Goal: Task Accomplishment & Management: Manage account settings

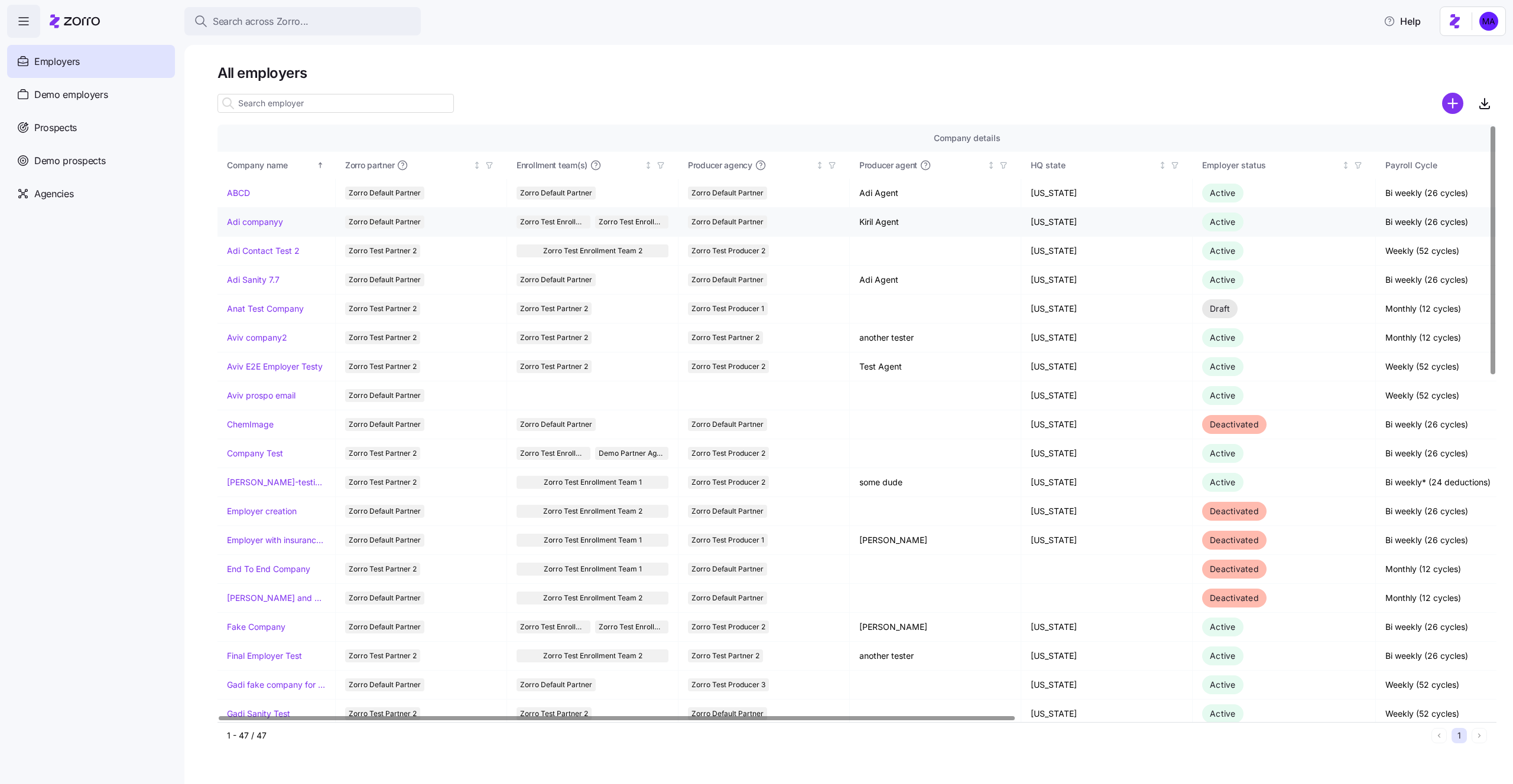
click at [259, 217] on link "Adi companyy" at bounding box center [255, 222] width 56 height 12
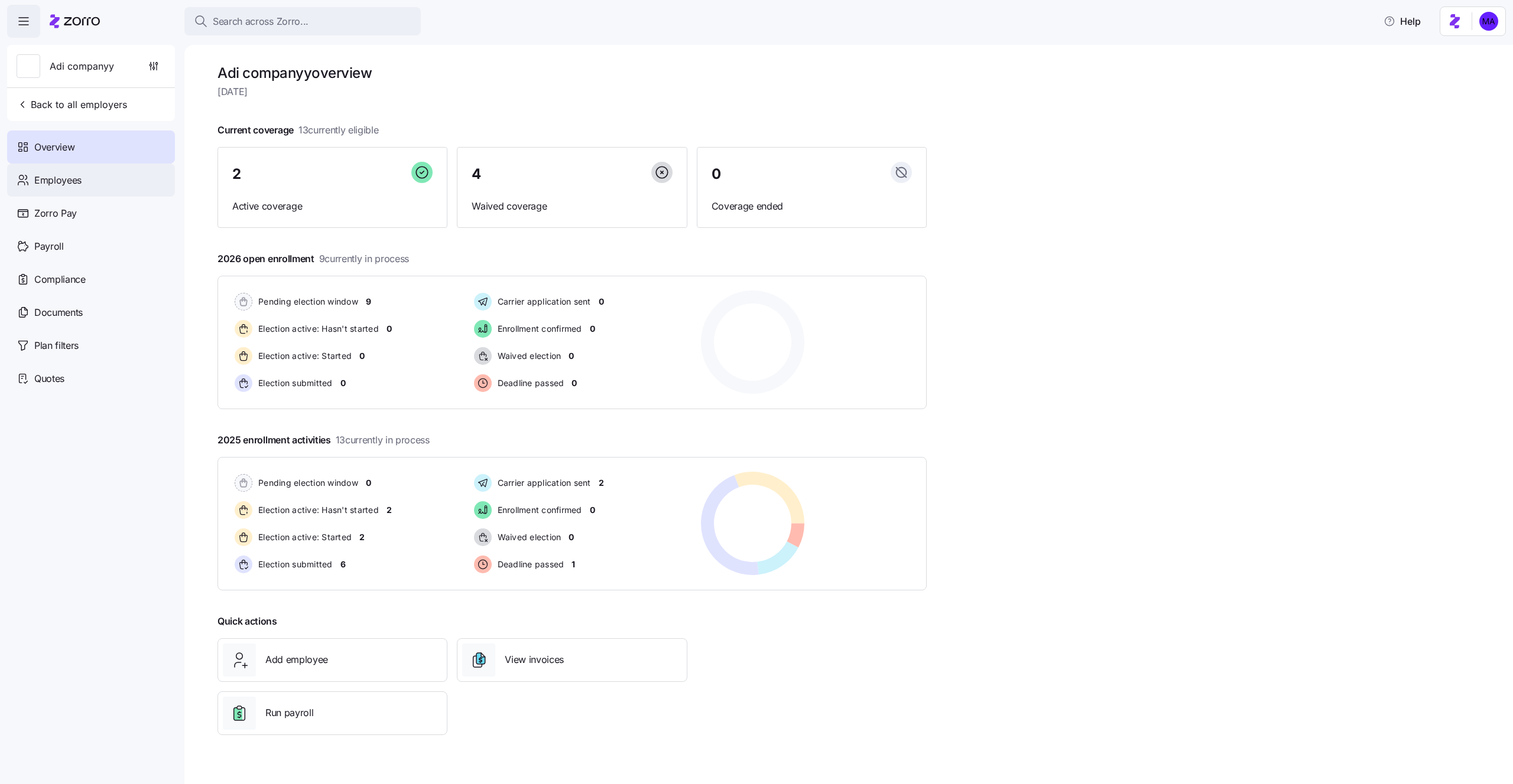
click at [68, 176] on span "Employees" at bounding box center [58, 180] width 47 height 15
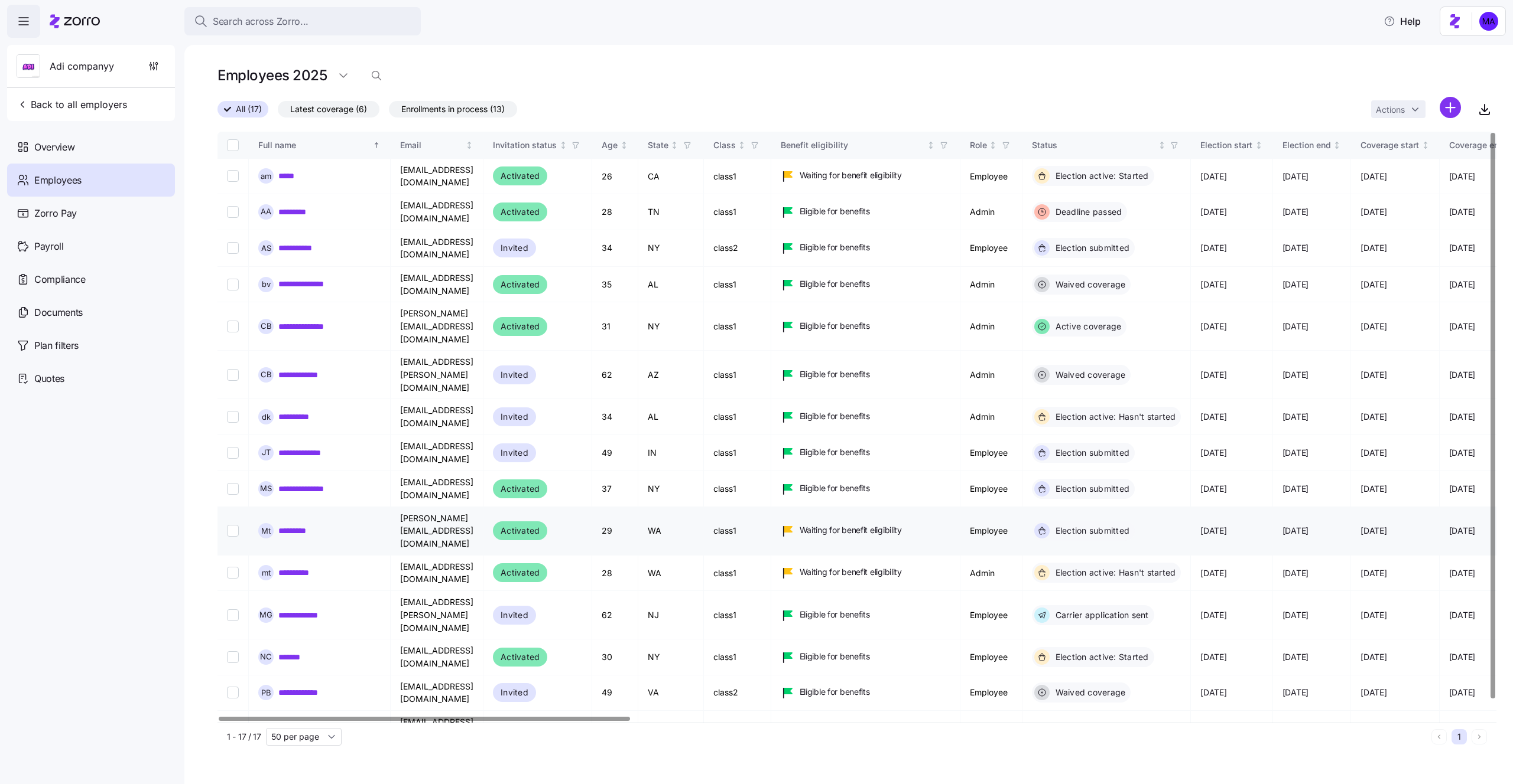
click at [440, 507] on td "mika.a+test!@myzorro.co" at bounding box center [437, 531] width 93 height 48
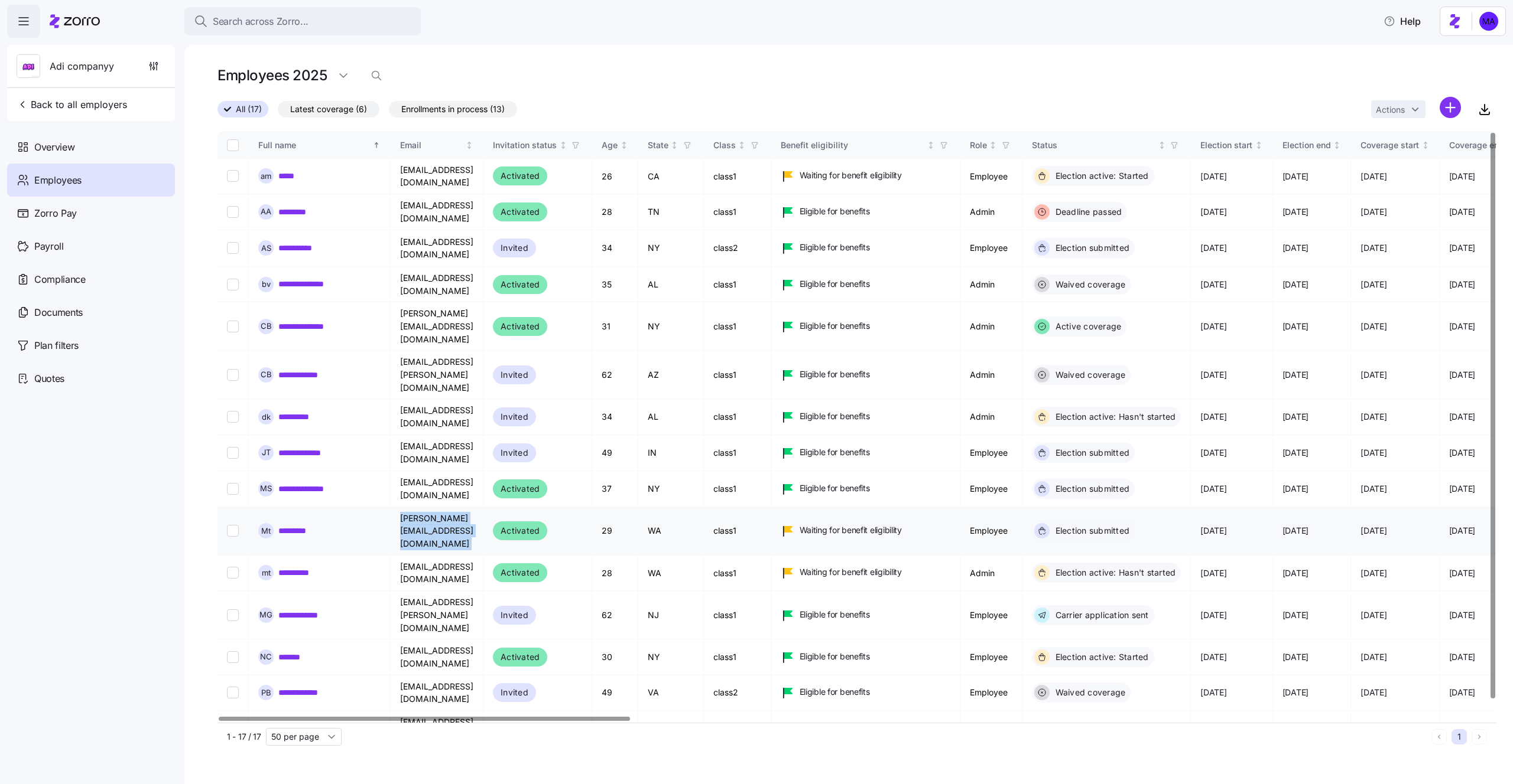
copy td "mika.a+test!@myzorro.co"
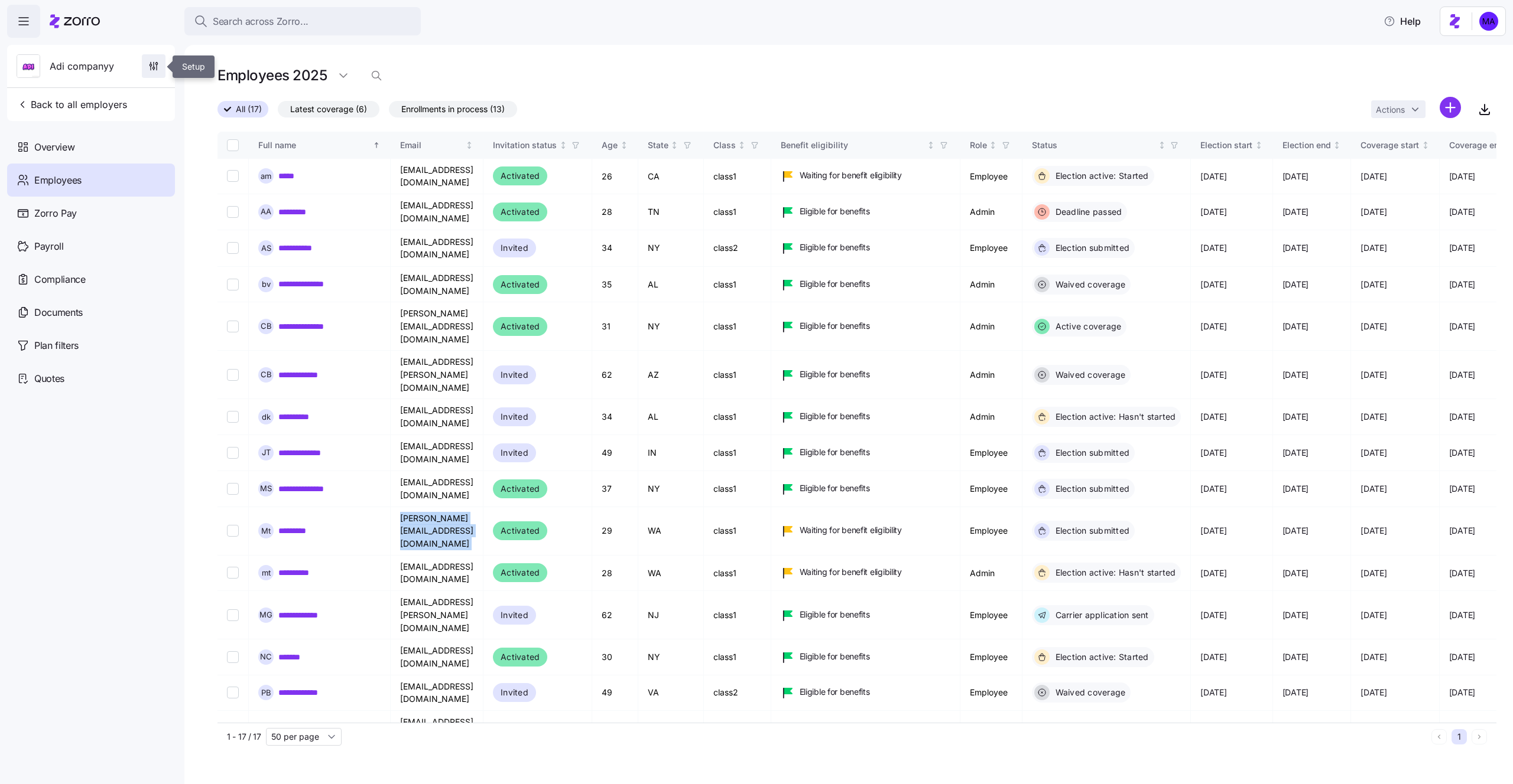
click at [157, 60] on icon "button" at bounding box center [154, 66] width 12 height 12
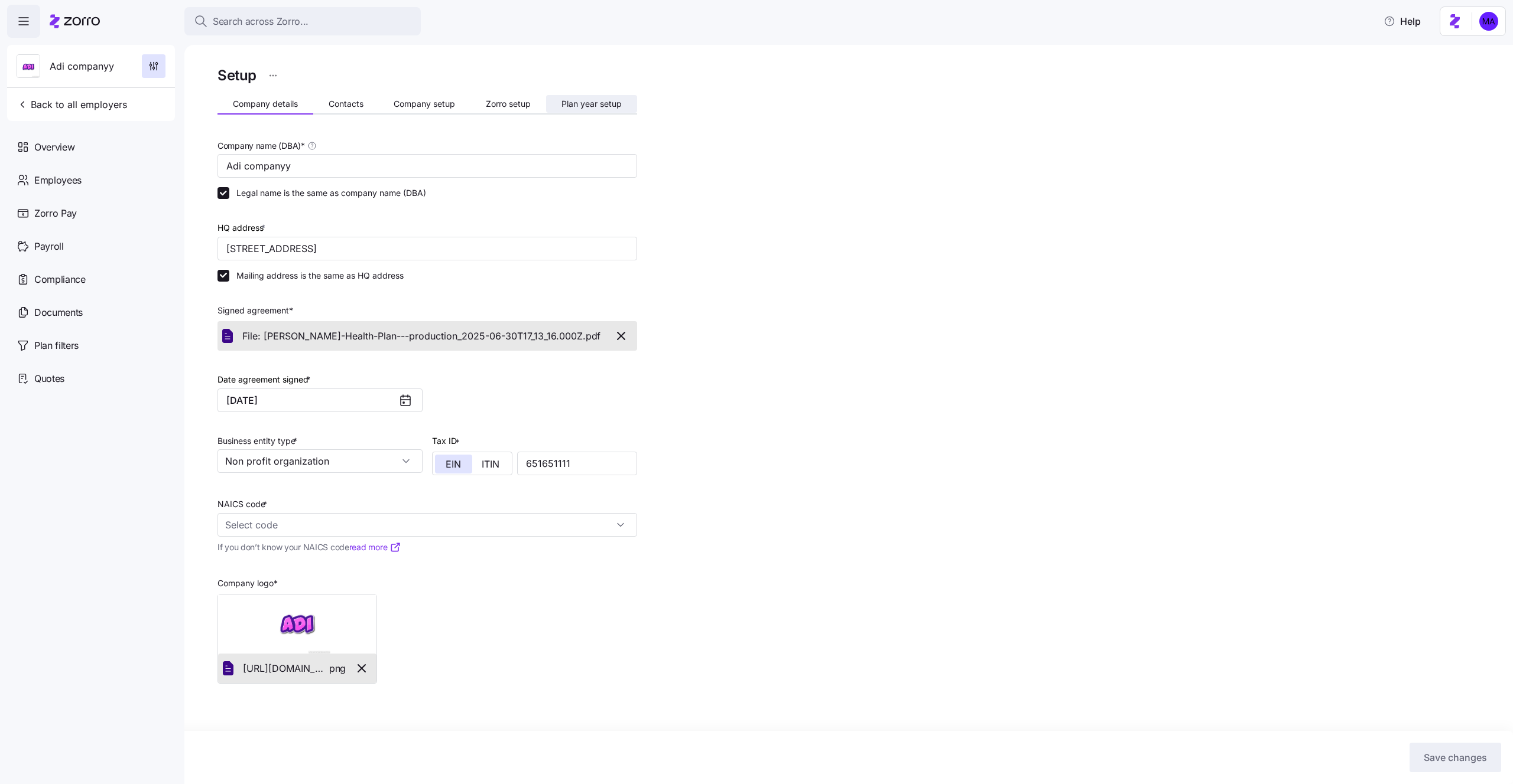
click at [588, 100] on span "Plan year setup" at bounding box center [591, 103] width 60 height 8
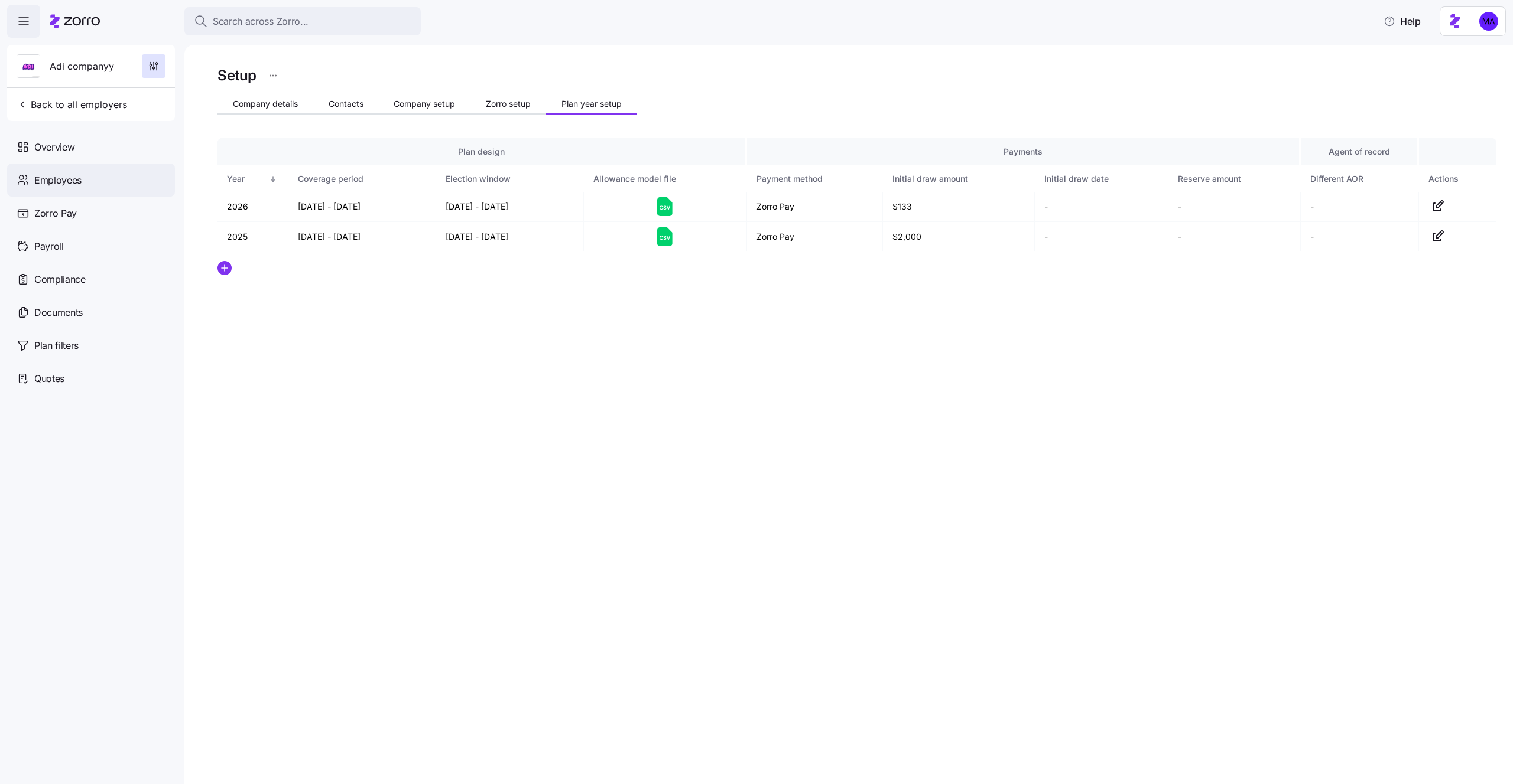
click at [57, 180] on span "Employees" at bounding box center [58, 180] width 47 height 15
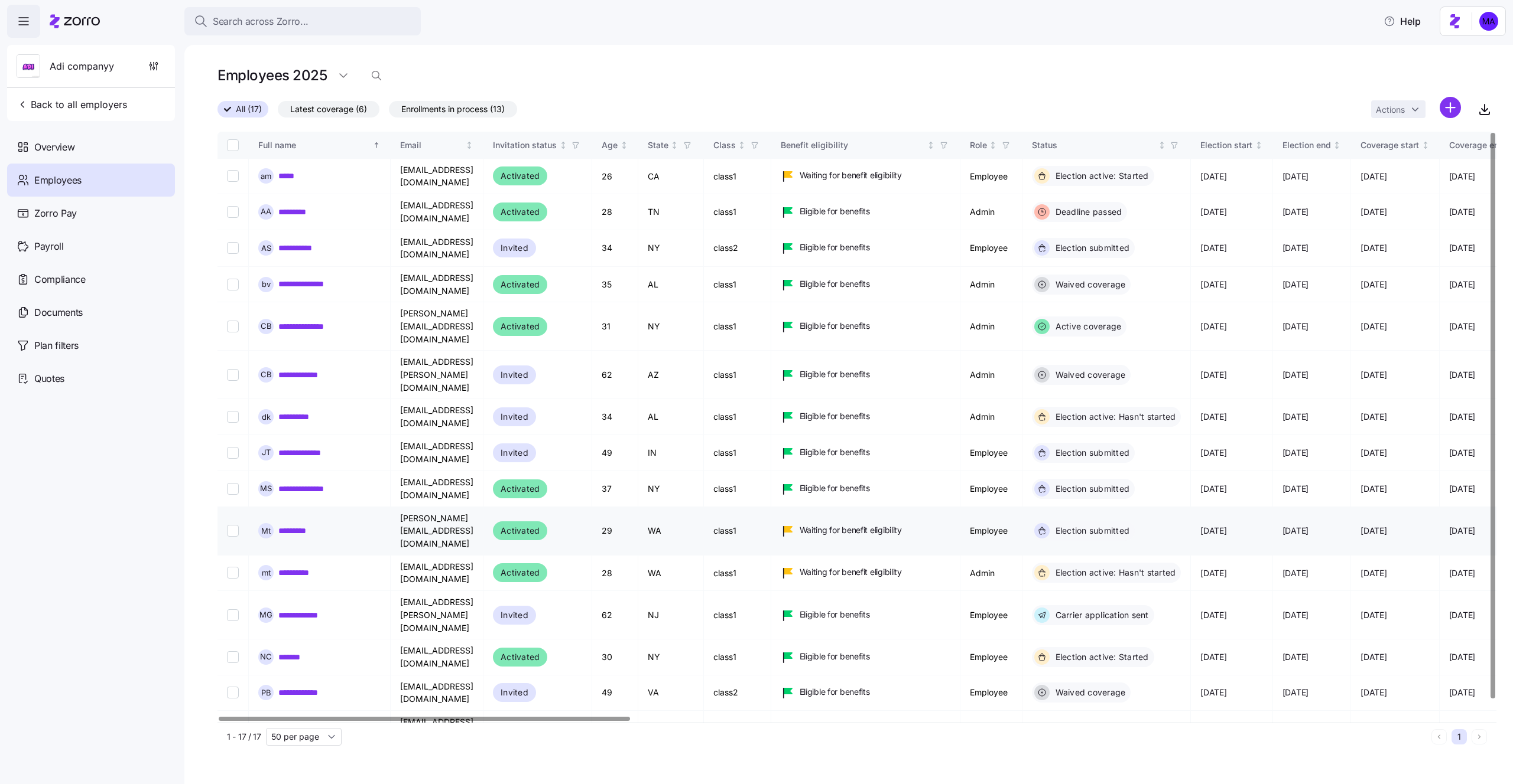
click at [281, 525] on link "*********" at bounding box center [296, 531] width 36 height 12
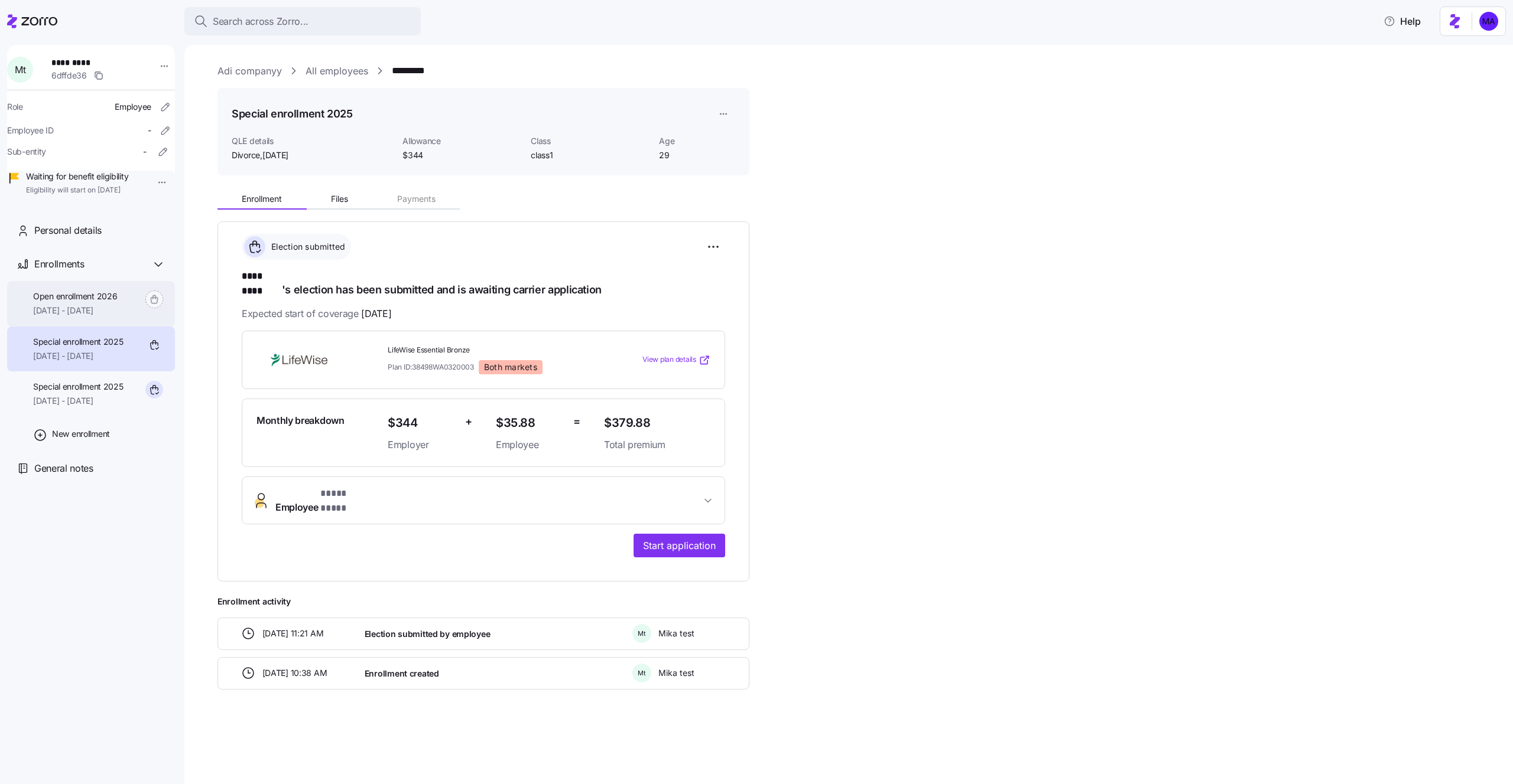
click at [95, 302] on span "Open enrollment 2026" at bounding box center [75, 296] width 84 height 12
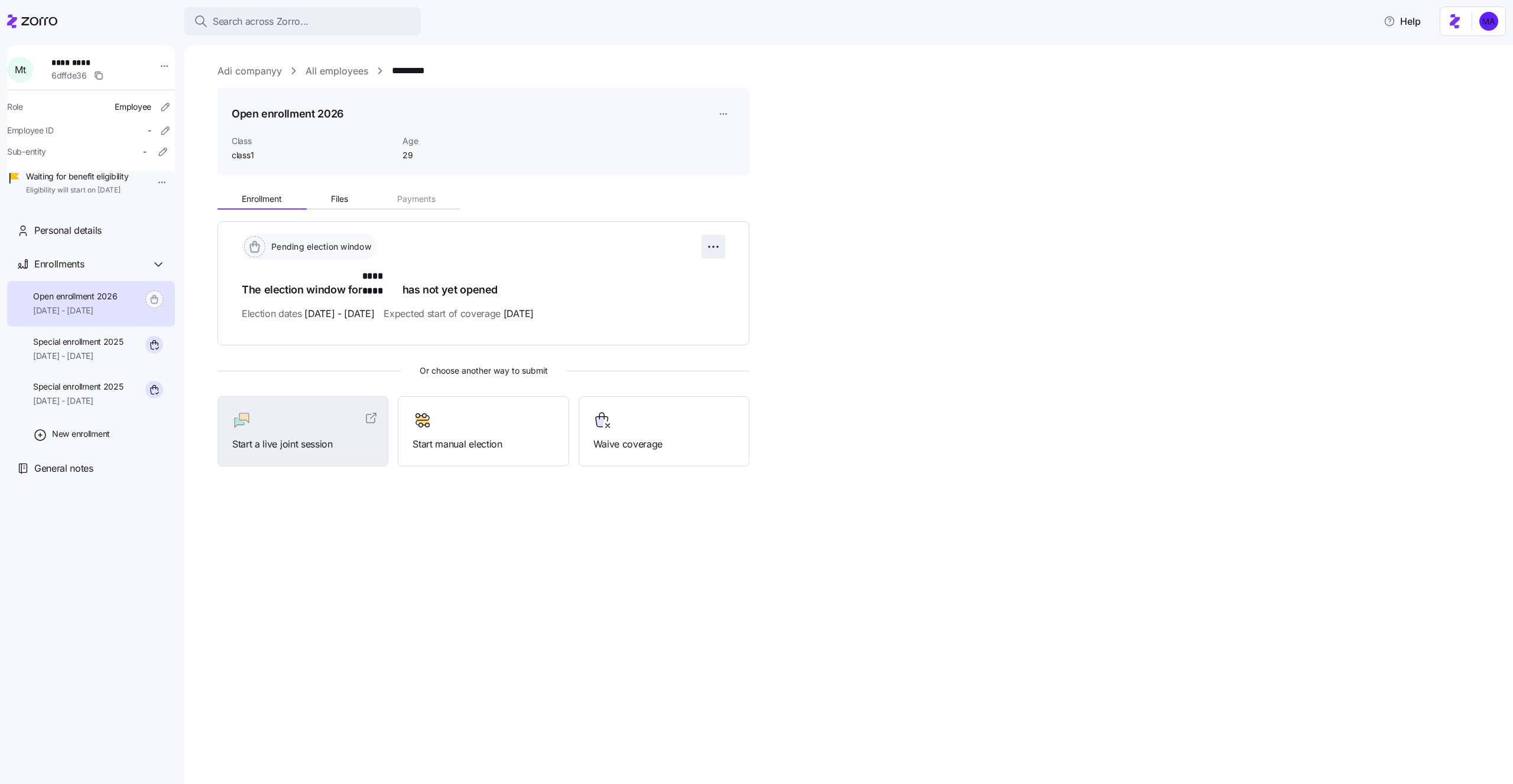
click at [712, 245] on html "Search across Zorro... Help M t ********* 6dffde36 Role Employee Employee ID - …" at bounding box center [756, 389] width 1513 height 777
click at [635, 272] on span "Change election window" at bounding box center [629, 276] width 91 height 12
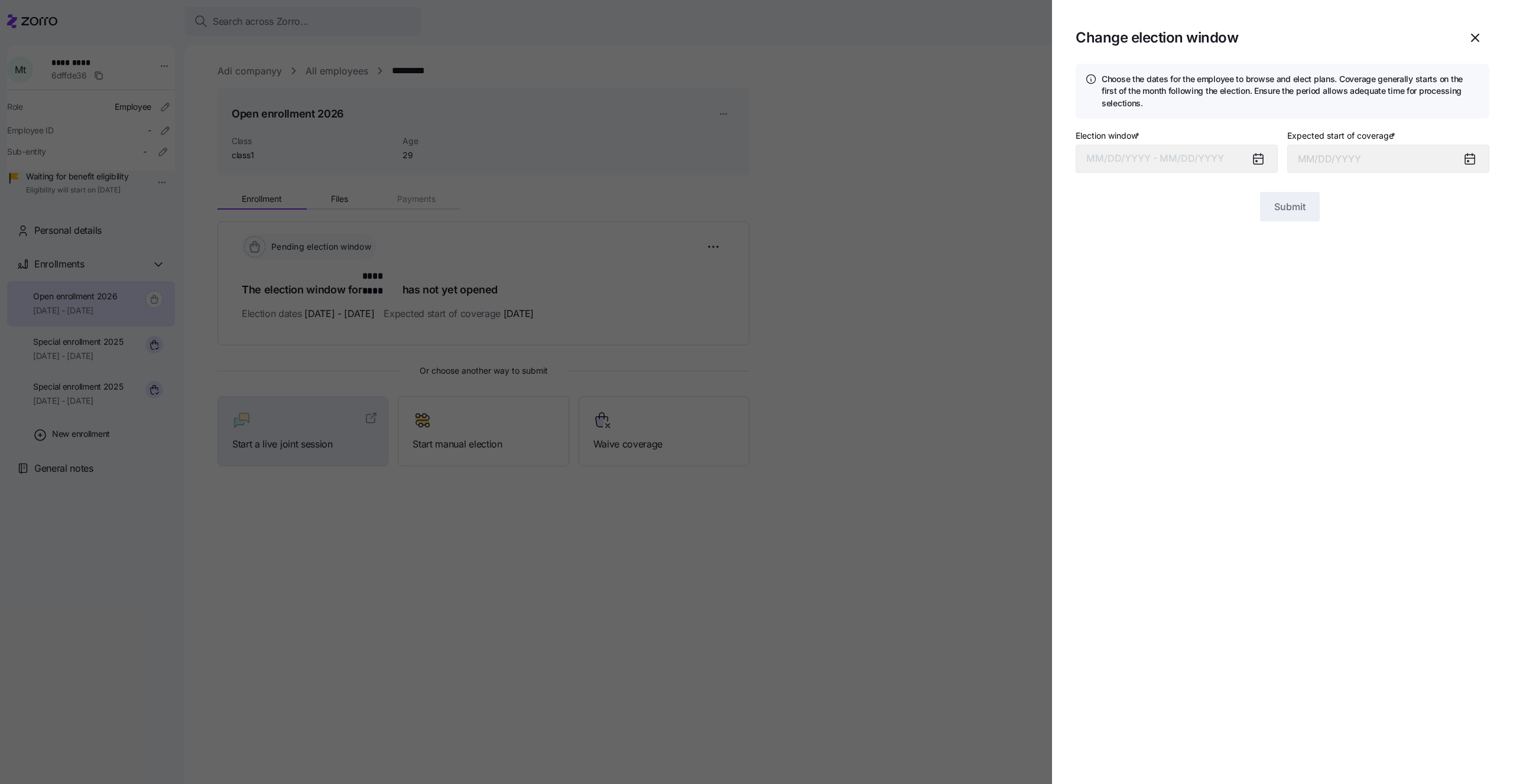
type input "January 1, 2026"
click at [1197, 152] on button "11/01/2025 – 12/31/2025" at bounding box center [1176, 159] width 202 height 29
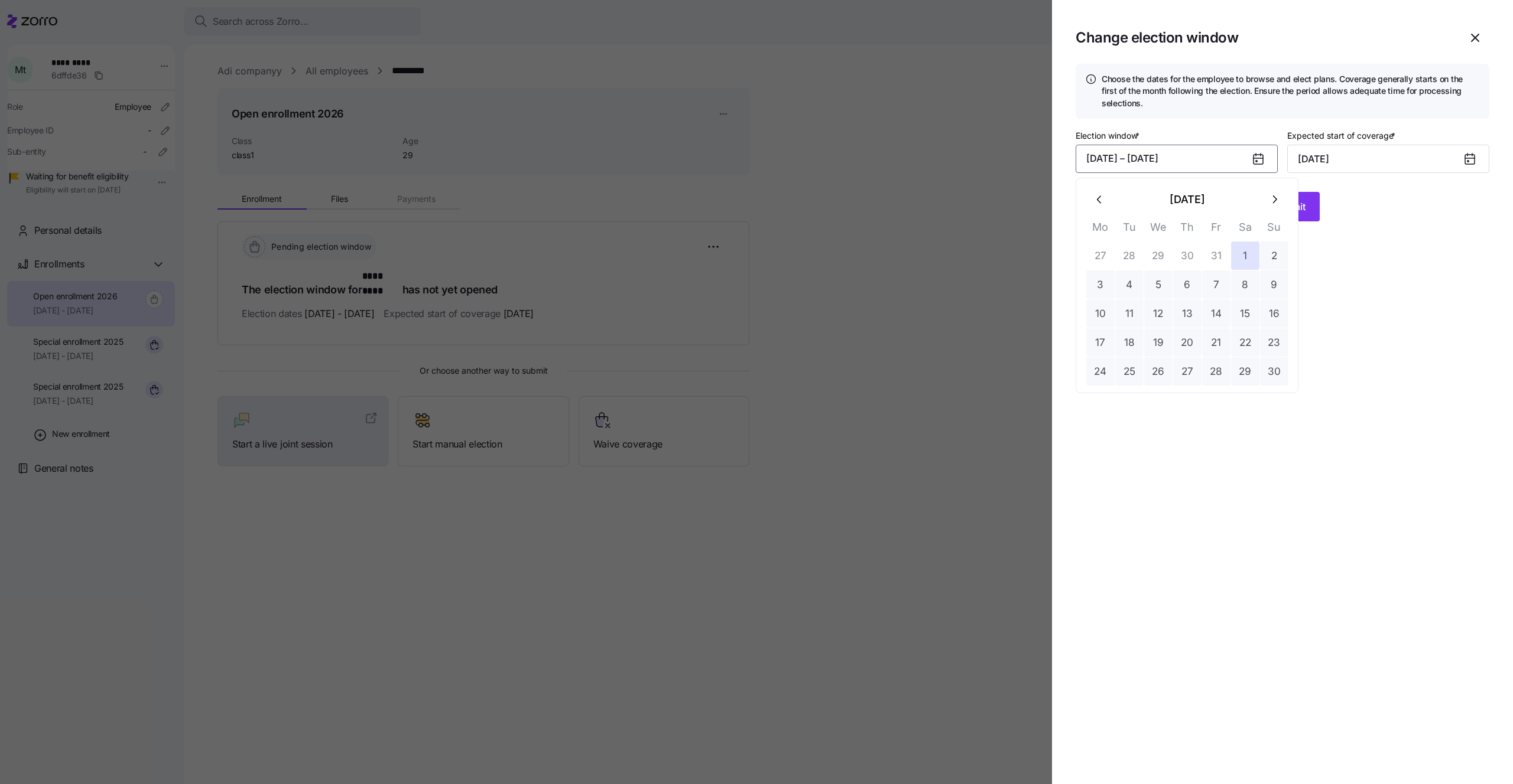
click at [1107, 199] on button "button" at bounding box center [1099, 199] width 29 height 29
click at [1105, 204] on icon "button" at bounding box center [1099, 199] width 13 height 13
click at [1226, 344] on button "22" at bounding box center [1216, 342] width 29 height 29
click at [1274, 369] on button "31" at bounding box center [1274, 371] width 29 height 29
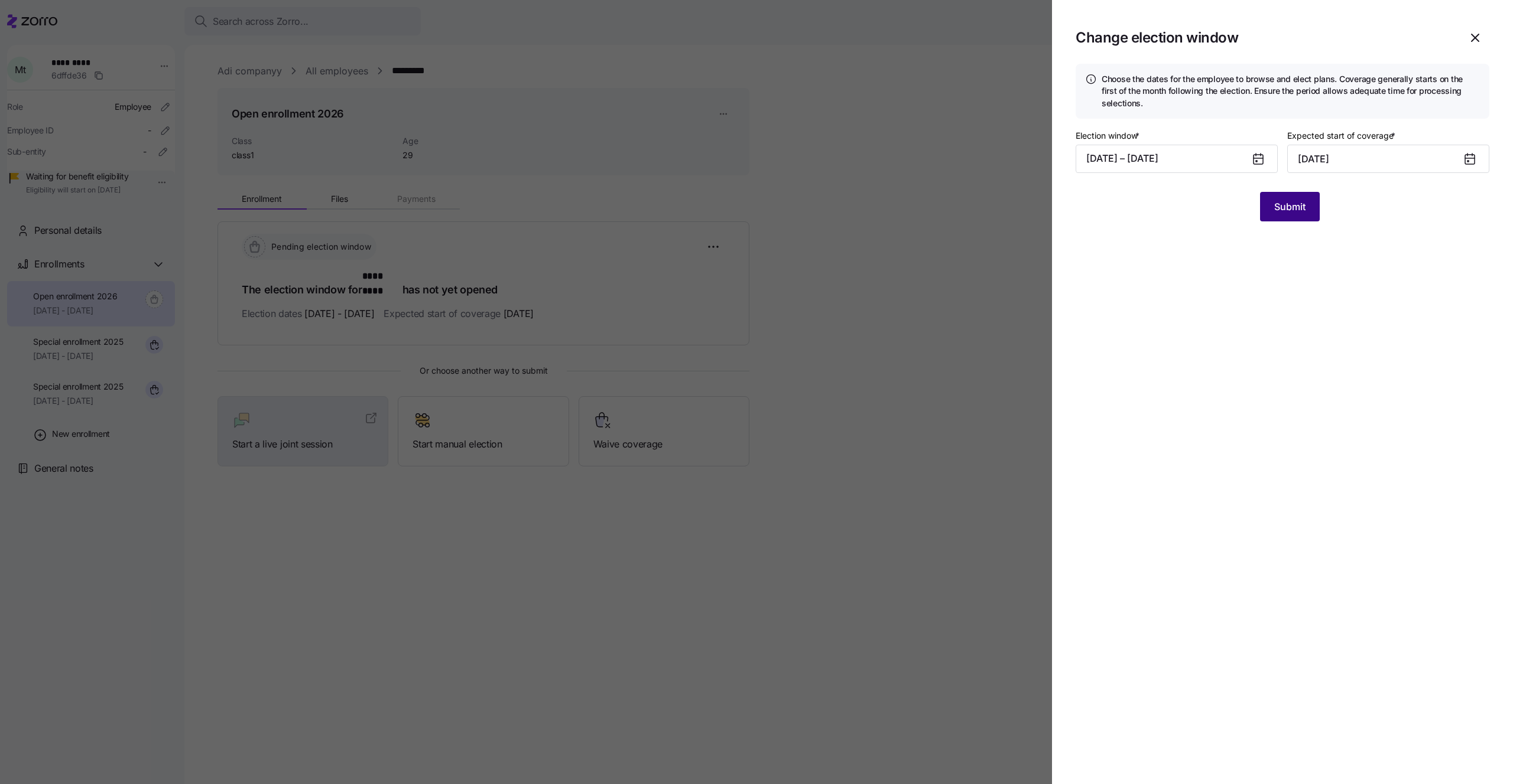
click at [1305, 204] on button "Submit" at bounding box center [1289, 206] width 60 height 30
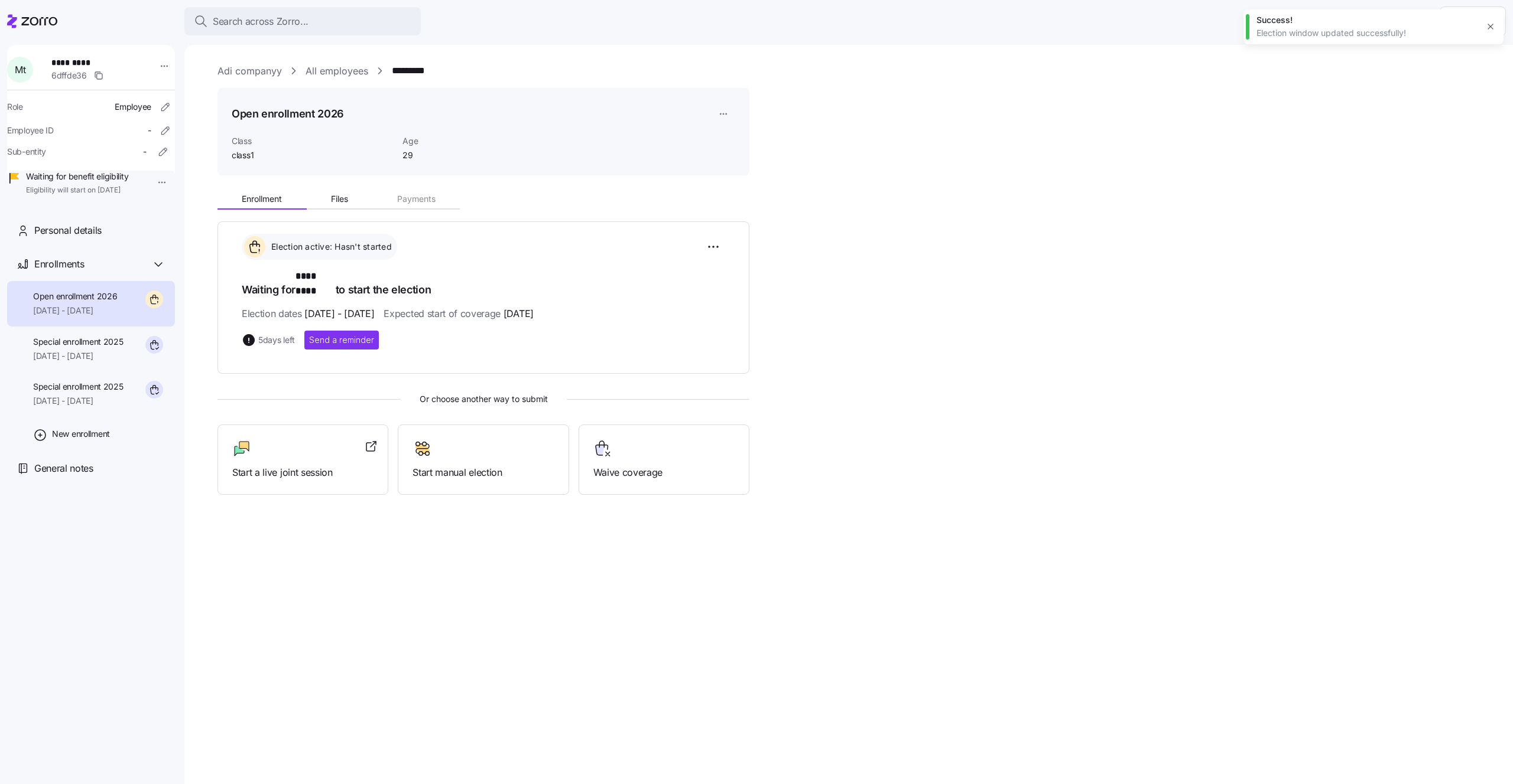
click at [1491, 30] on icon "button" at bounding box center [1490, 26] width 10 height 10
click at [1479, 29] on html "Search across Zorro... Help M t ********* 6dffde36 Role Employee Employee ID - …" at bounding box center [756, 389] width 1513 height 777
click at [1462, 69] on div "Log out" at bounding box center [1457, 72] width 46 height 13
